Goal: Information Seeking & Learning: Find contact information

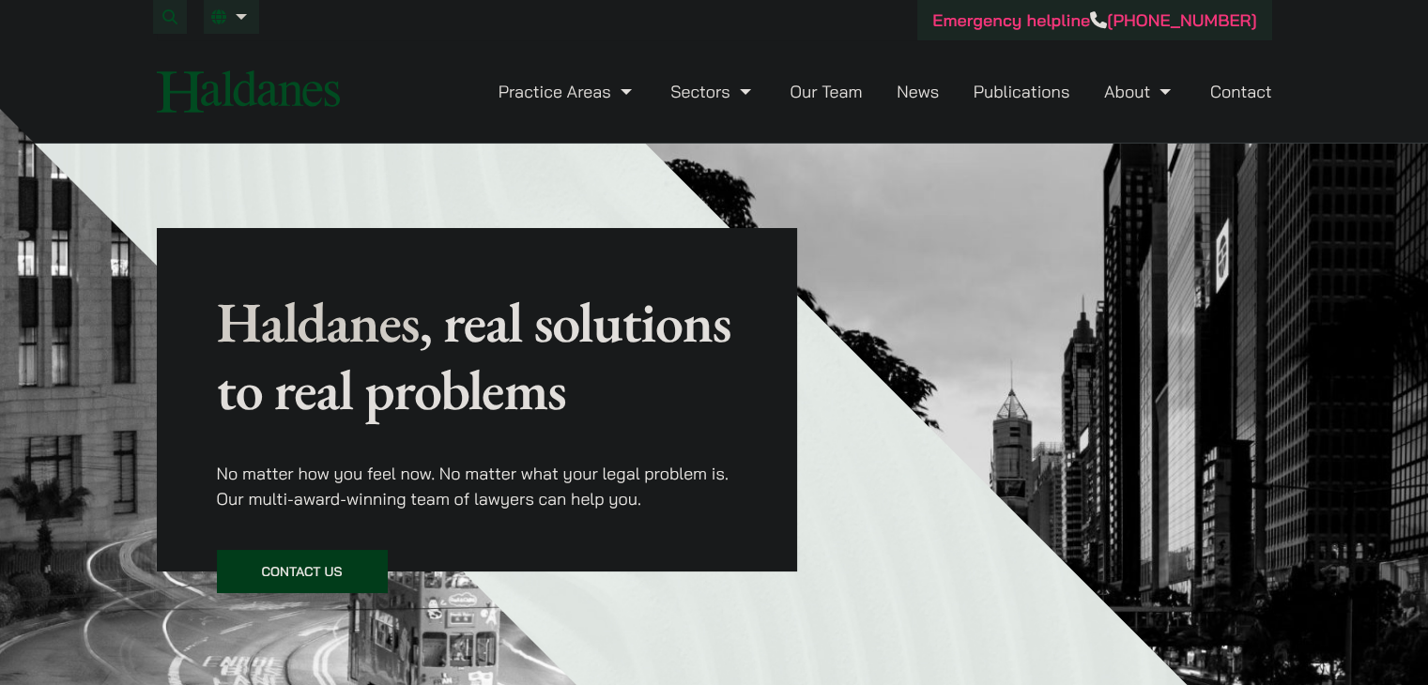
click at [1210, 100] on link "Contact" at bounding box center [1241, 92] width 62 height 22
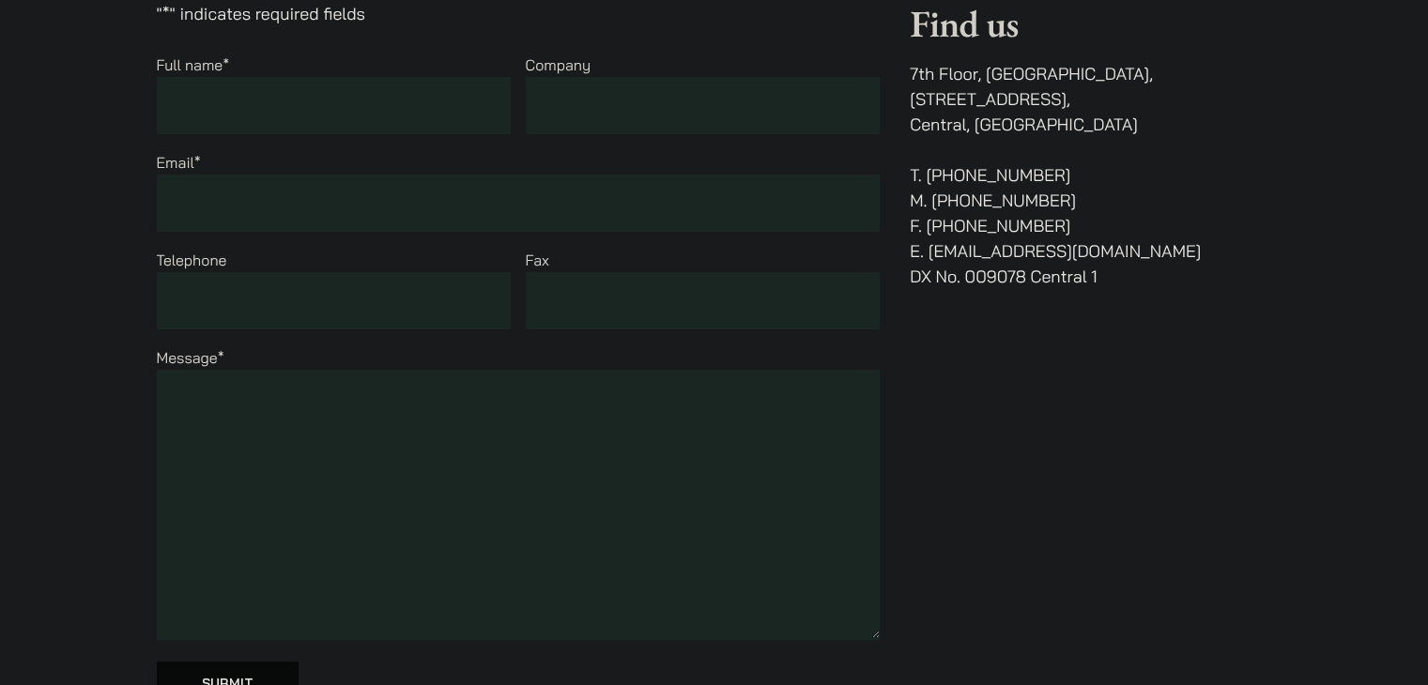
drag, startPoint x: 0, startPoint y: 0, endPoint x: 1441, endPoint y: 206, distance: 1455.5
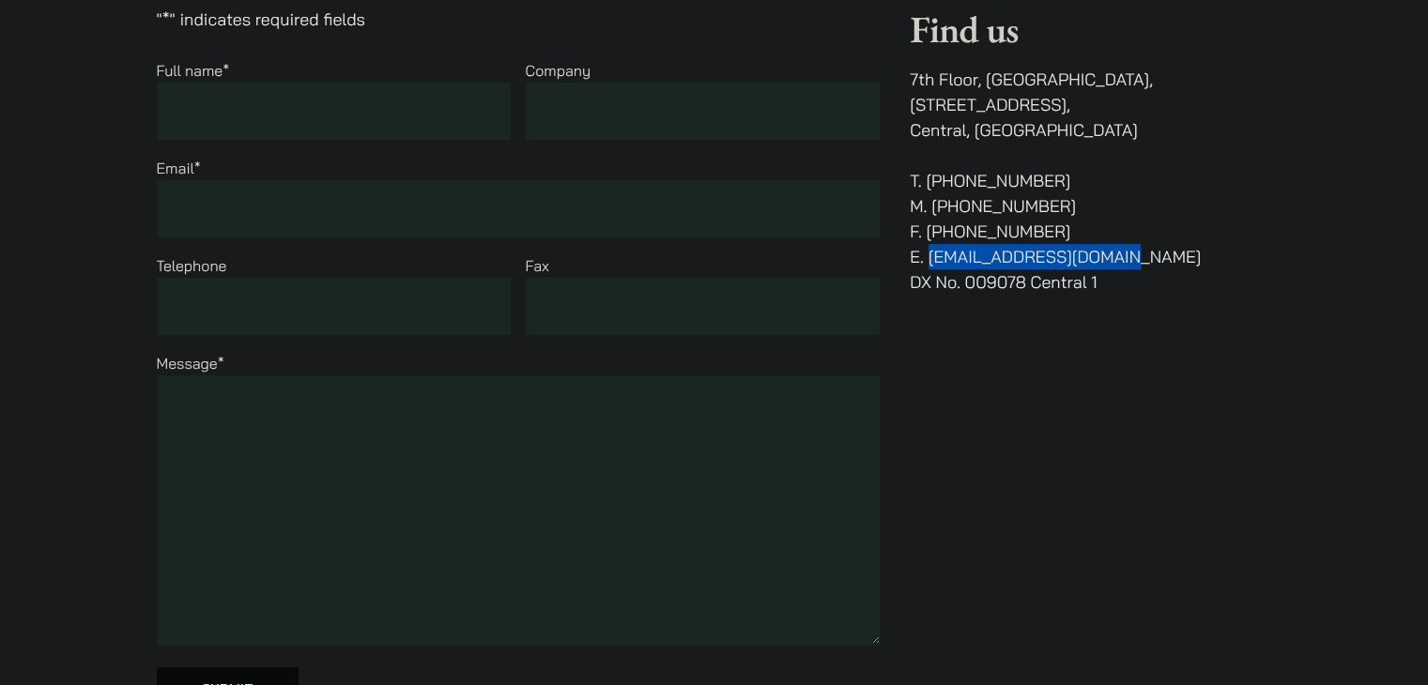
drag, startPoint x: 1121, startPoint y: 230, endPoint x: 927, endPoint y: 234, distance: 193.4
click at [927, 234] on p "T. (852) 2868 1234 M. (852) 9763 5524 F. (852) 2845 1637 E. enquiries@haldanes.…" at bounding box center [1090, 231] width 361 height 127
